Goal: Transaction & Acquisition: Purchase product/service

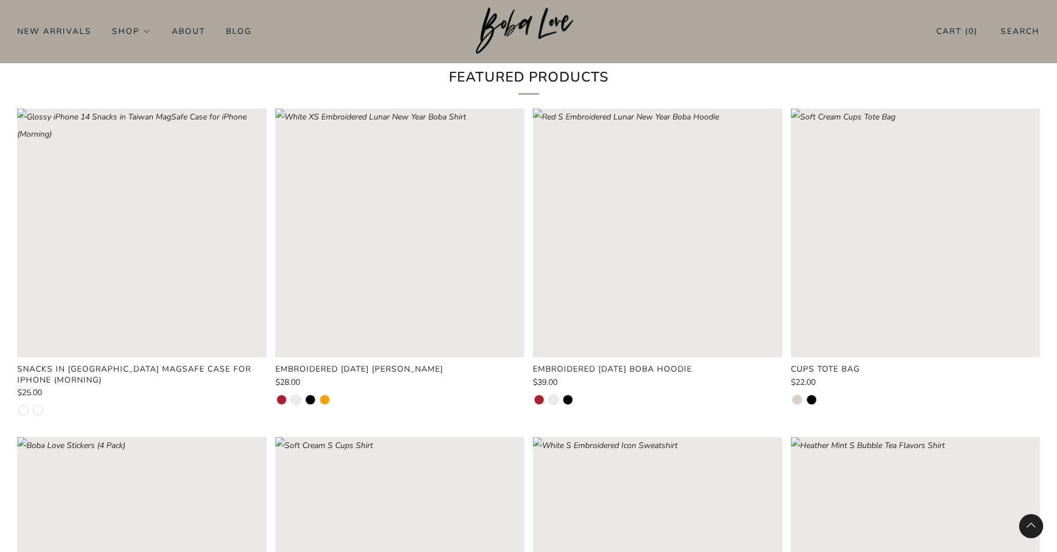
scroll to position [828, 0]
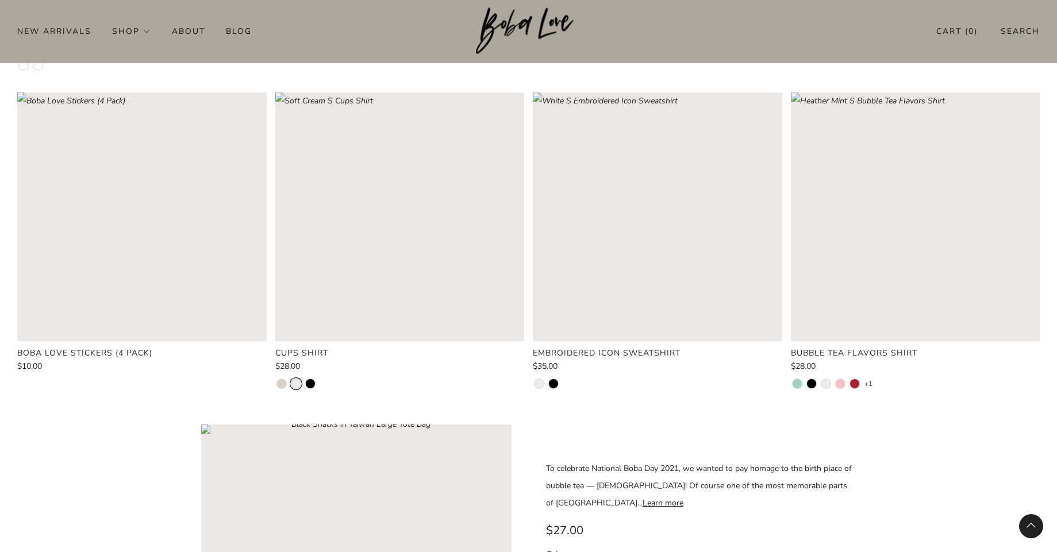
click at [298, 386] on li at bounding box center [295, 383] width 9 height 9
click at [281, 383] on li at bounding box center [281, 383] width 9 height 9
click at [307, 388] on li at bounding box center [310, 383] width 9 height 9
click at [315, 388] on div at bounding box center [399, 384] width 249 height 11
click at [539, 383] on li at bounding box center [539, 383] width 9 height 9
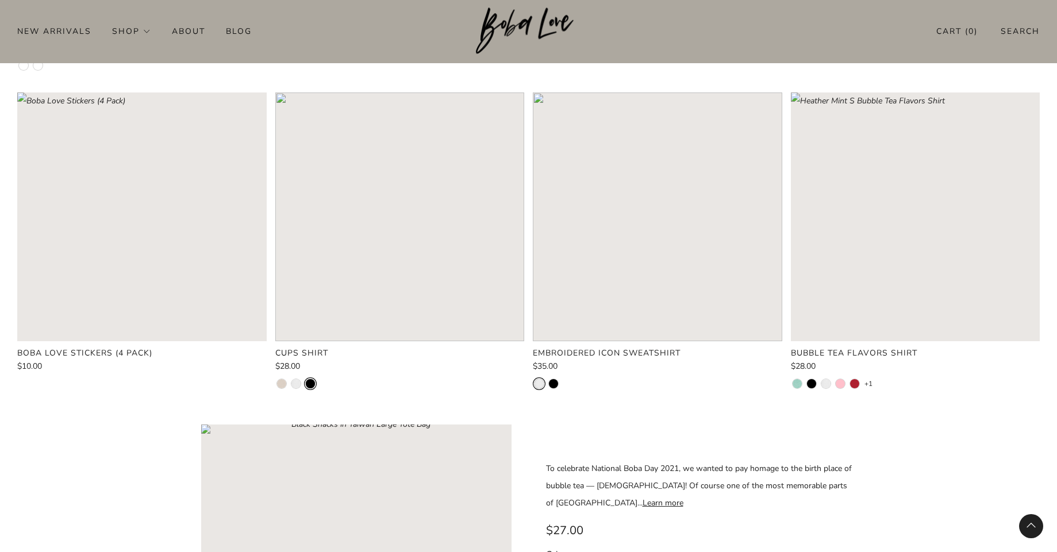
click at [562, 386] on div at bounding box center [657, 384] width 249 height 11
click at [557, 385] on li at bounding box center [553, 383] width 9 height 9
drag, startPoint x: 543, startPoint y: 385, endPoint x: 537, endPoint y: 385, distance: 5.8
click at [540, 385] on li at bounding box center [539, 383] width 9 height 9
click at [810, 388] on ul at bounding box center [826, 386] width 67 height 14
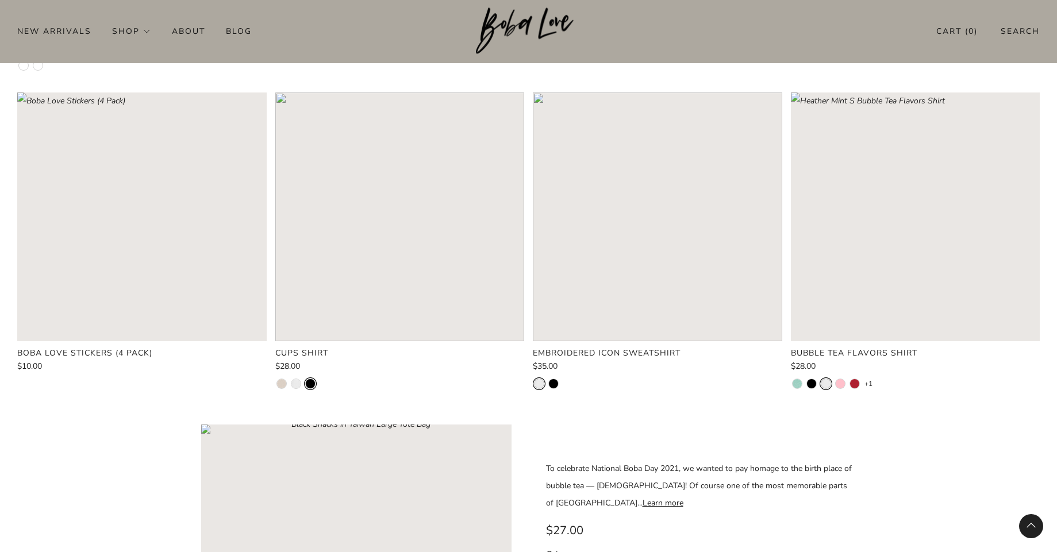
click at [823, 387] on li at bounding box center [825, 383] width 9 height 9
click at [840, 385] on li at bounding box center [840, 383] width 9 height 9
click at [851, 385] on li at bounding box center [854, 383] width 9 height 9
click at [856, 385] on li at bounding box center [854, 383] width 9 height 9
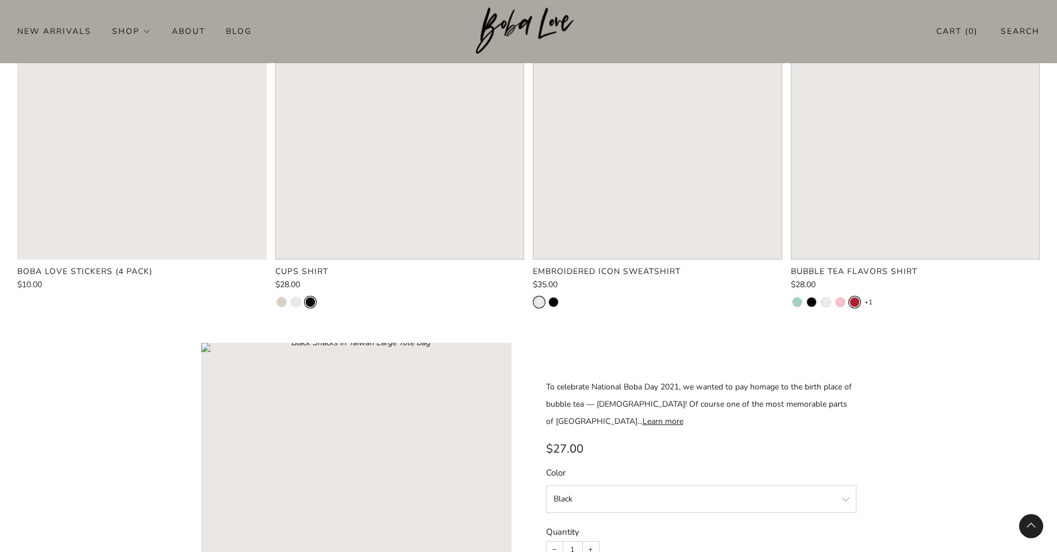
scroll to position [1104, 0]
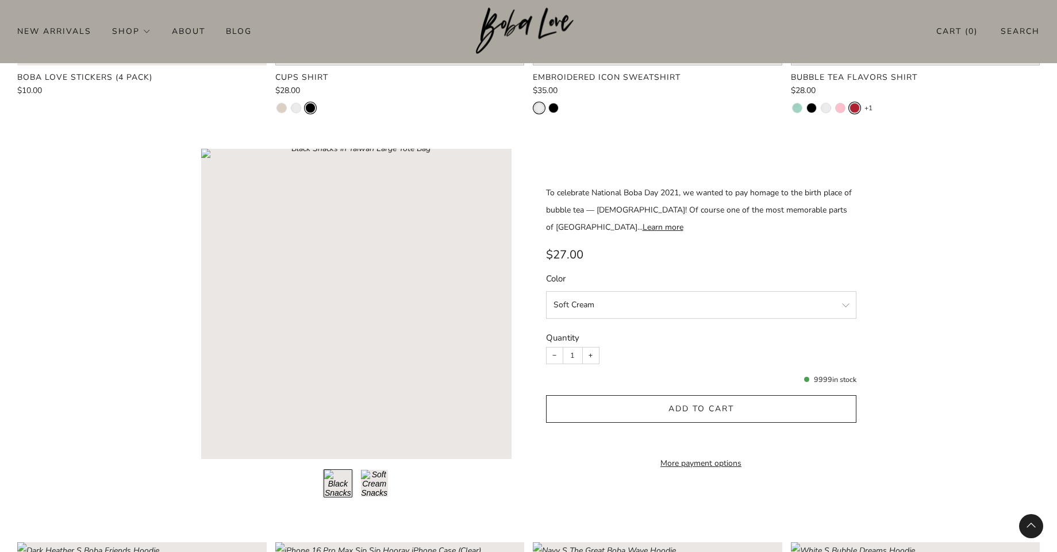
click at [546, 291] on select "Black Soft Cream" at bounding box center [701, 305] width 310 height 28
select select "Black"
click at [546, 291] on select "Black Soft Cream" at bounding box center [701, 305] width 310 height 28
click at [106, 402] on product-single "Learn more Regular price $27.00" at bounding box center [528, 328] width 1057 height 359
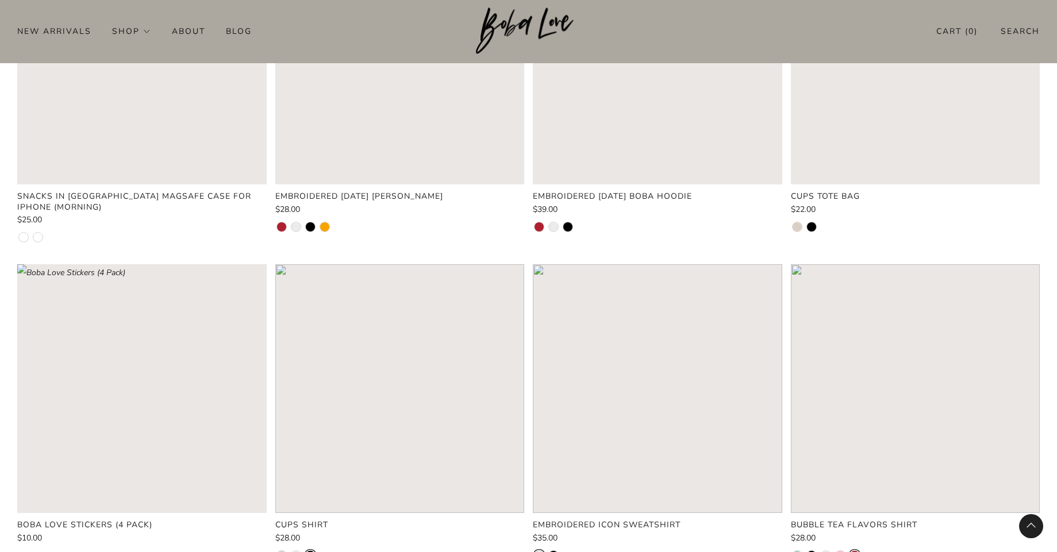
scroll to position [966, 0]
